Goal: Task Accomplishment & Management: Complete application form

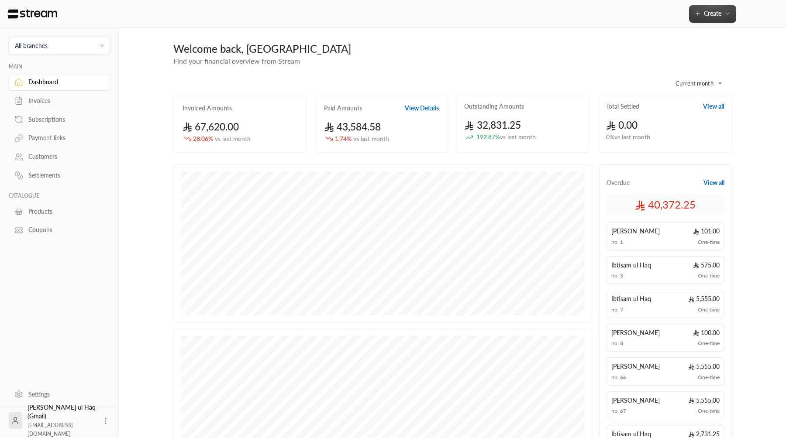
click at [711, 18] on button "Create" at bounding box center [712, 13] width 47 height 17
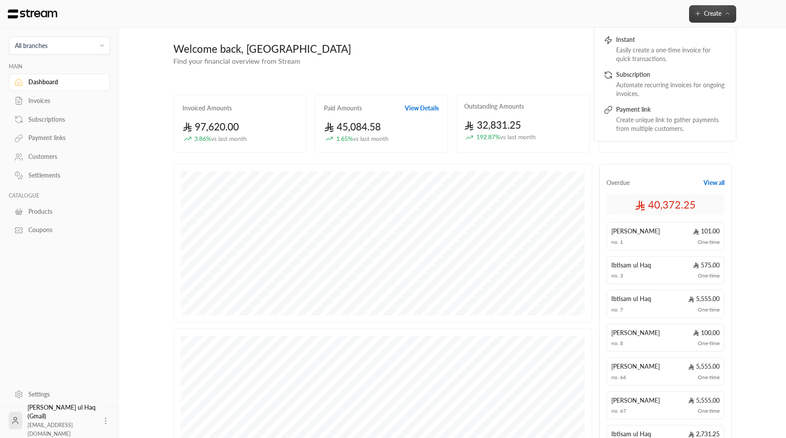
click at [154, 5] on div "Create Instant Easily create a one-time invoice for quick transactions. Subscri…" at bounding box center [452, 14] width 667 height 28
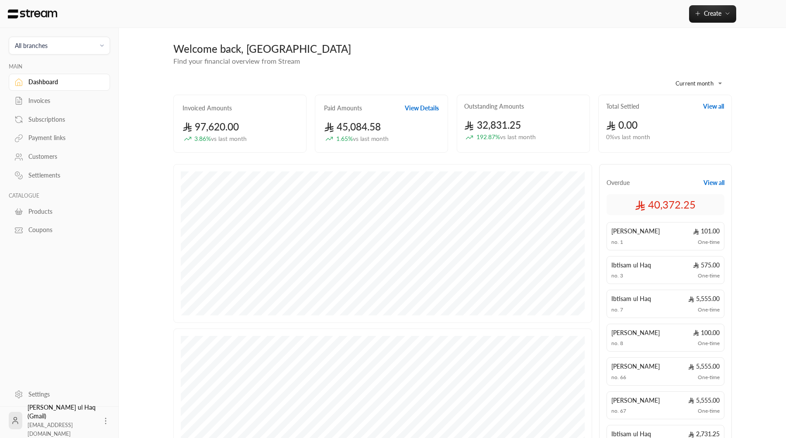
click at [81, 47] on span "All branches" at bounding box center [59, 46] width 90 height 10
click at [76, 86] on li "Main Branch" at bounding box center [59, 86] width 90 height 17
click at [693, 17] on button "Create" at bounding box center [712, 13] width 47 height 17
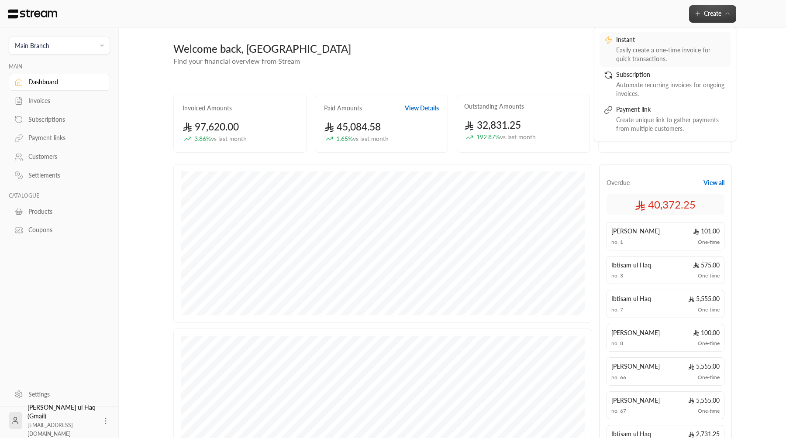
click at [635, 66] on link "Instant Easily create a one-time invoice for quick transactions." at bounding box center [664, 49] width 131 height 35
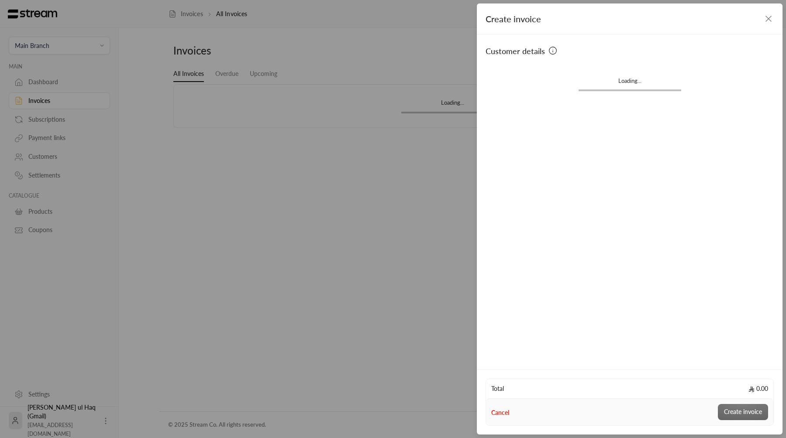
click at [557, 72] on div "Loading..." at bounding box center [629, 83] width 288 height 43
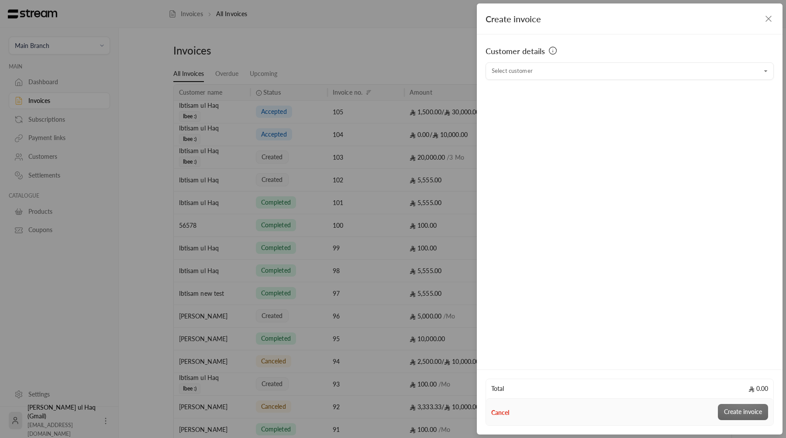
click at [557, 72] on input "Select customer" at bounding box center [629, 71] width 288 height 15
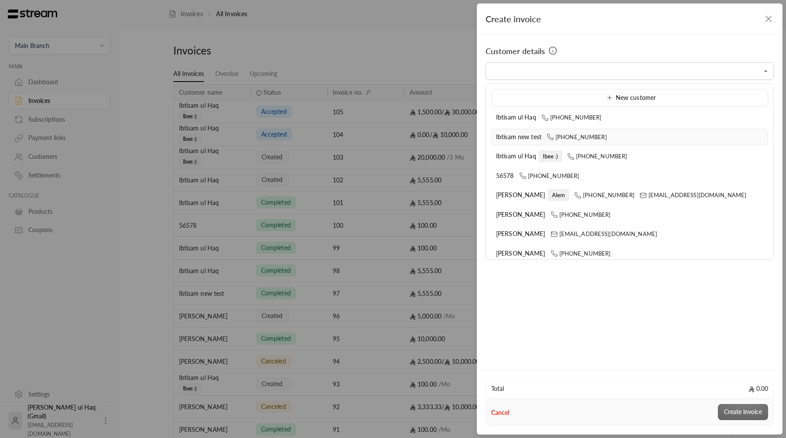
scroll to position [6, 0]
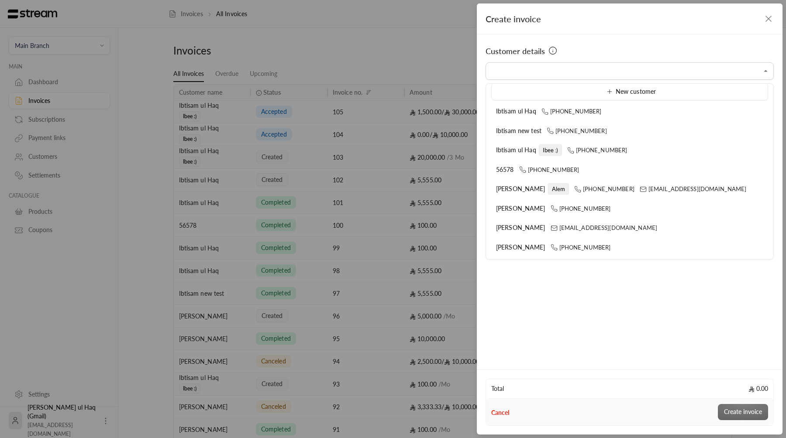
click at [409, 193] on div "Create invoice Customer details Select customer Select customer Total 0.00 Canc…" at bounding box center [393, 219] width 786 height 438
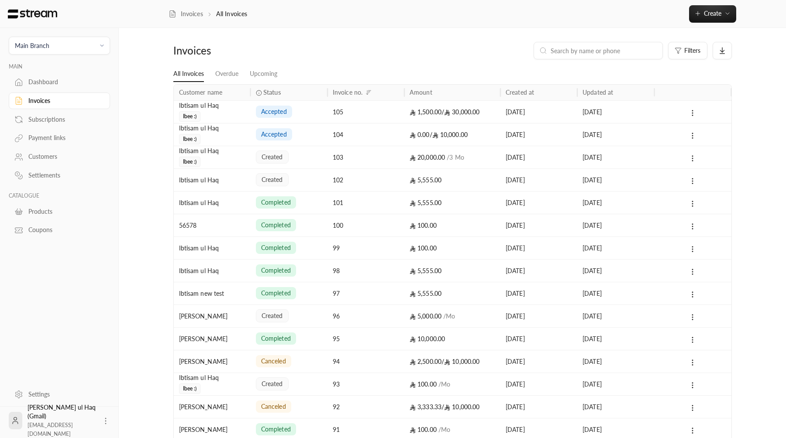
click at [320, 155] on div "created" at bounding box center [289, 157] width 66 height 22
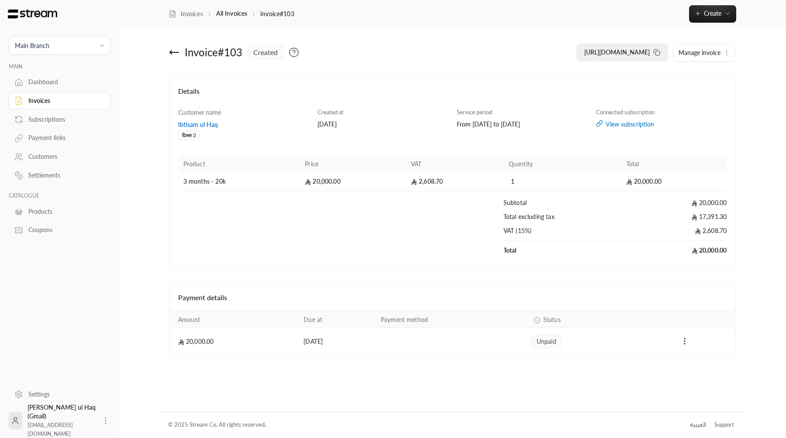
click at [599, 53] on span "[URL][DOMAIN_NAME]" at bounding box center [616, 51] width 65 height 7
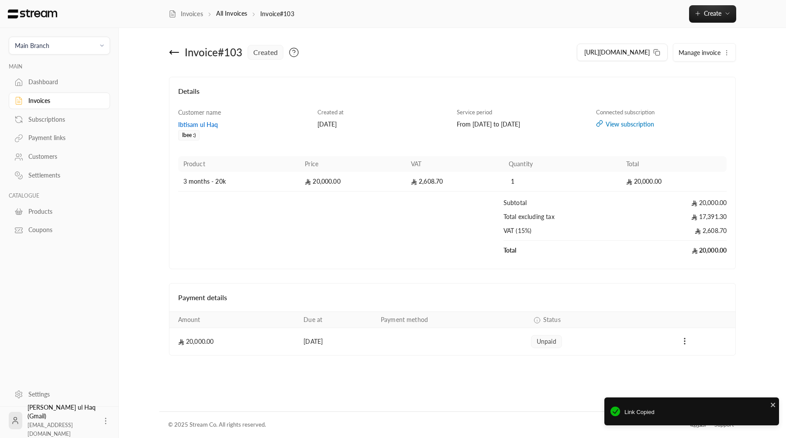
click at [52, 152] on link "Customers" at bounding box center [59, 156] width 101 height 17
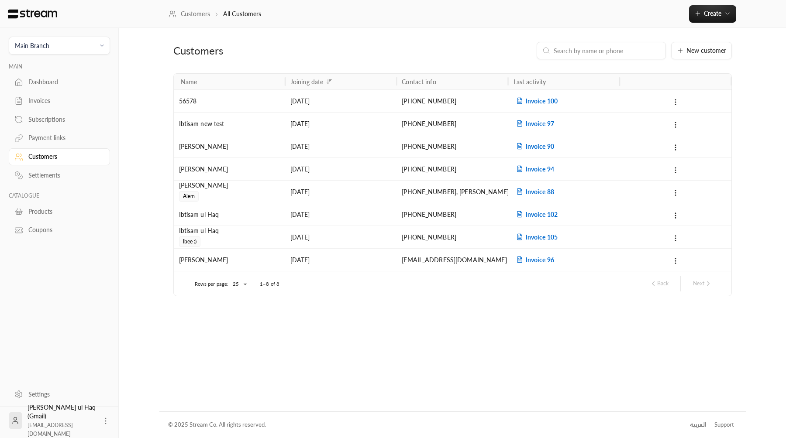
click at [337, 108] on div "[DATE]" at bounding box center [340, 101] width 101 height 22
click at [697, 58] on button "New customer" at bounding box center [701, 50] width 61 height 17
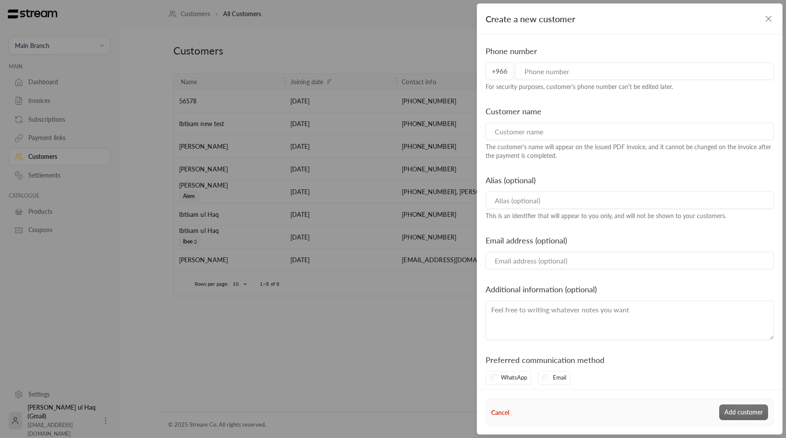
click at [571, 80] on div "Phone number +966 For security purposes, customer's phone number can't be edite…" at bounding box center [629, 68] width 297 height 46
click at [577, 75] on input "tel" at bounding box center [644, 70] width 258 height 17
type input "500000554"
click at [563, 128] on input at bounding box center [629, 131] width 288 height 17
type input "Test"
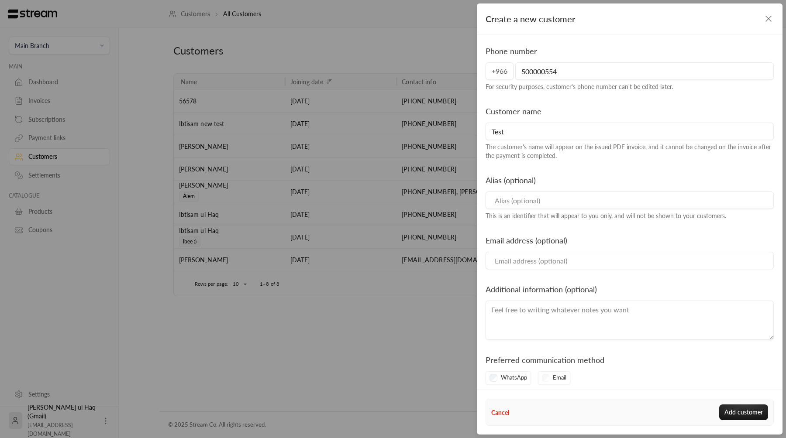
click at [514, 203] on input at bounding box center [629, 200] width 288 height 17
click at [565, 344] on div "Phone number [PHONE_NUMBER] For security purposes, customer's phone number can'…" at bounding box center [629, 215] width 288 height 340
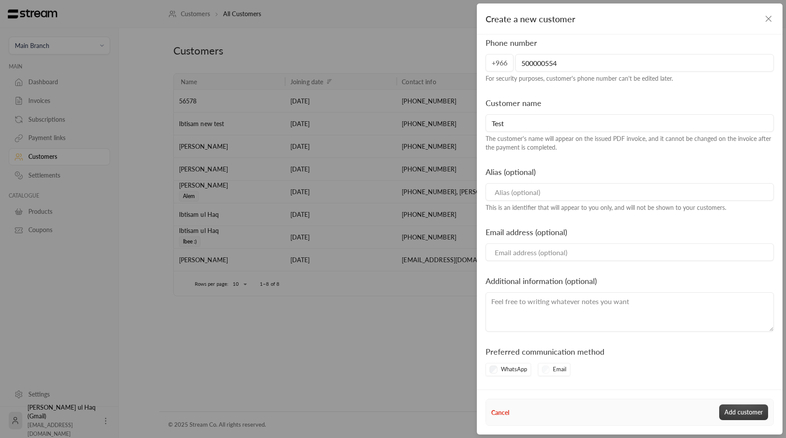
click at [737, 408] on button "Add customer" at bounding box center [743, 413] width 49 height 16
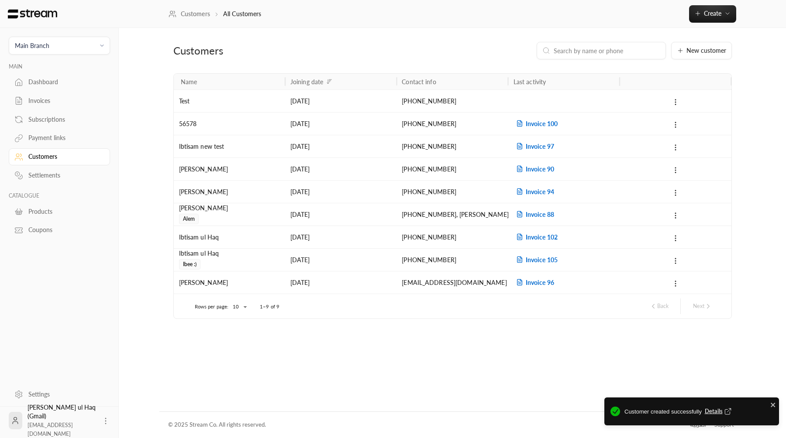
click at [302, 101] on div "[DATE]" at bounding box center [340, 101] width 101 height 22
